Goal: Information Seeking & Learning: Learn about a topic

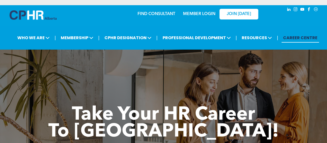
click at [203, 12] on link "MEMBER LOGIN" at bounding box center [199, 14] width 32 height 4
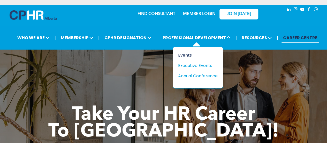
click at [187, 55] on div "Events" at bounding box center [196, 55] width 36 height 6
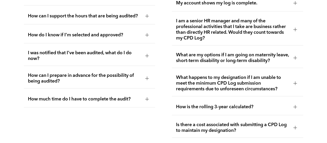
scroll to position [941, 0]
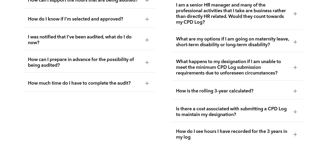
click at [296, 90] on div at bounding box center [296, 91] width 4 height 4
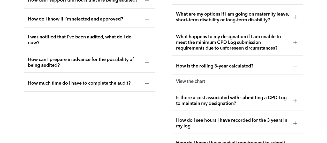
click at [190, 81] on strong "View the chart" at bounding box center [190, 81] width 29 height 5
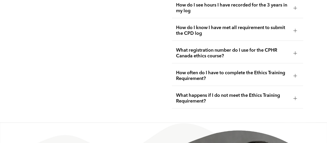
scroll to position [1070, 0]
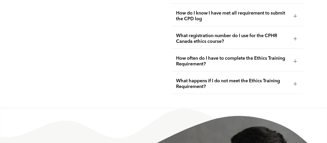
click at [297, 57] on div at bounding box center [296, 61] width 8 height 8
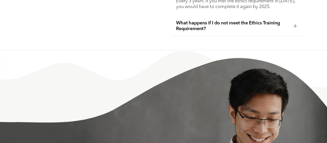
scroll to position [1096, 0]
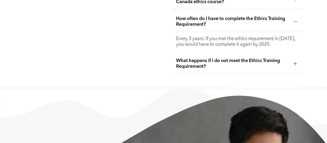
click at [294, 62] on div at bounding box center [296, 64] width 4 height 4
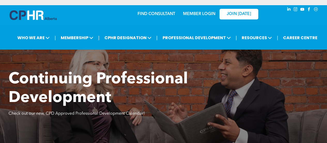
scroll to position [0, 0]
click at [151, 14] on link "FIND CONSULTANT" at bounding box center [157, 14] width 38 height 4
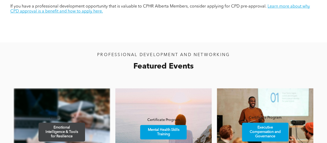
scroll to position [310, 0]
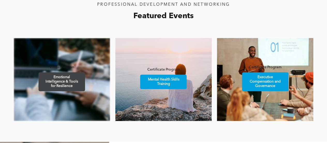
click at [64, 82] on span "Emotional Intelligence & Tools for Resilience" at bounding box center [61, 81] width 45 height 18
click at [60, 79] on span "Emotional Intelligence & Tools for Resilience" at bounding box center [61, 81] width 45 height 18
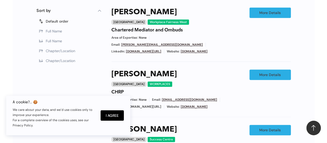
scroll to position [310, 0]
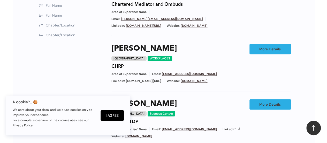
click at [50, 124] on p "We care about your data, and we’d use cookies only to improve your experience. …" at bounding box center [54, 117] width 83 height 21
click at [48, 54] on div "Filters Sort by Default order Full Name Full Name Chapter/Location Chapter/Loca…" at bounding box center [68, 140] width 65 height 316
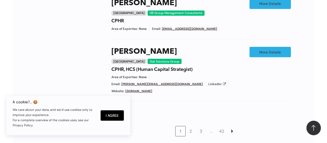
scroll to position [491, 0]
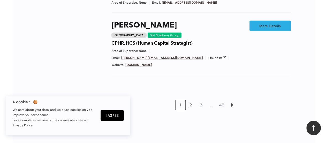
click at [190, 100] on link "2" at bounding box center [191, 105] width 10 height 10
click at [190, 95] on div "1 2 3 … 42" at bounding box center [201, 100] width 180 height 31
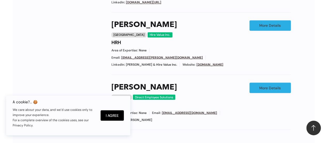
scroll to position [461, 0]
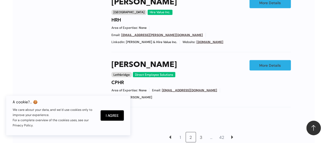
click at [200, 132] on link "3" at bounding box center [201, 137] width 10 height 10
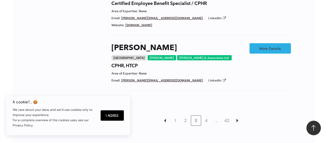
scroll to position [478, 0]
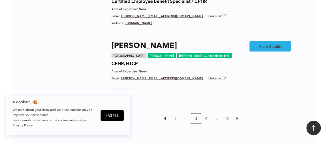
click at [207, 113] on link "4" at bounding box center [207, 118] width 10 height 10
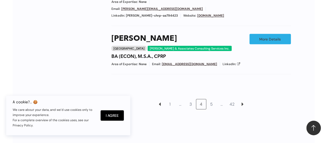
scroll to position [478, 0]
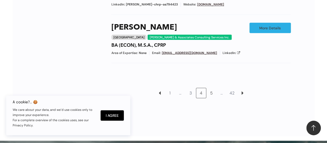
click at [211, 88] on link "5" at bounding box center [212, 93] width 10 height 10
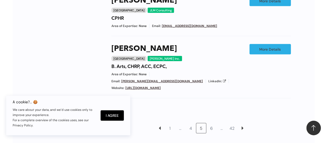
scroll to position [556, 0]
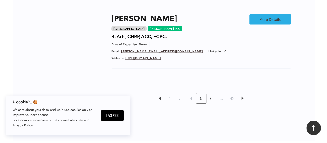
click at [211, 99] on link "6" at bounding box center [212, 98] width 10 height 10
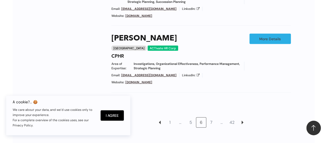
scroll to position [582, 0]
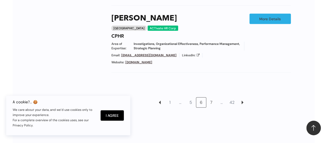
click at [213, 97] on link "7" at bounding box center [212, 102] width 10 height 10
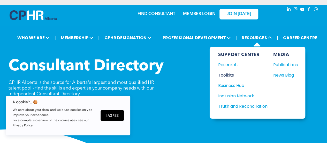
click at [226, 74] on div "Toolkits" at bounding box center [240, 75] width 44 height 6
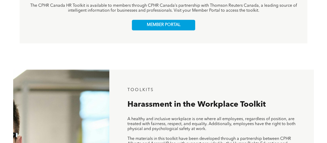
scroll to position [285, 0]
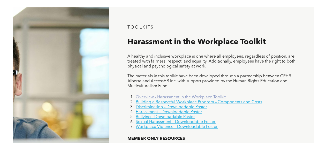
click at [200, 97] on link "Overview - Harassment in the Workplace Toolkit" at bounding box center [181, 97] width 90 height 4
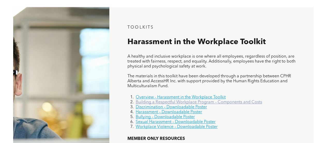
click at [225, 104] on link "Building a Respectful Workplace Program – Components and Costs" at bounding box center [199, 102] width 126 height 4
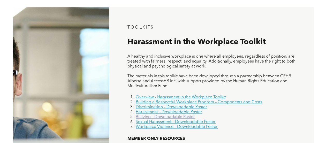
click at [162, 119] on link "Bullying – Downloadable Poster" at bounding box center [165, 117] width 59 height 4
